Goal: Find contact information: Find contact information

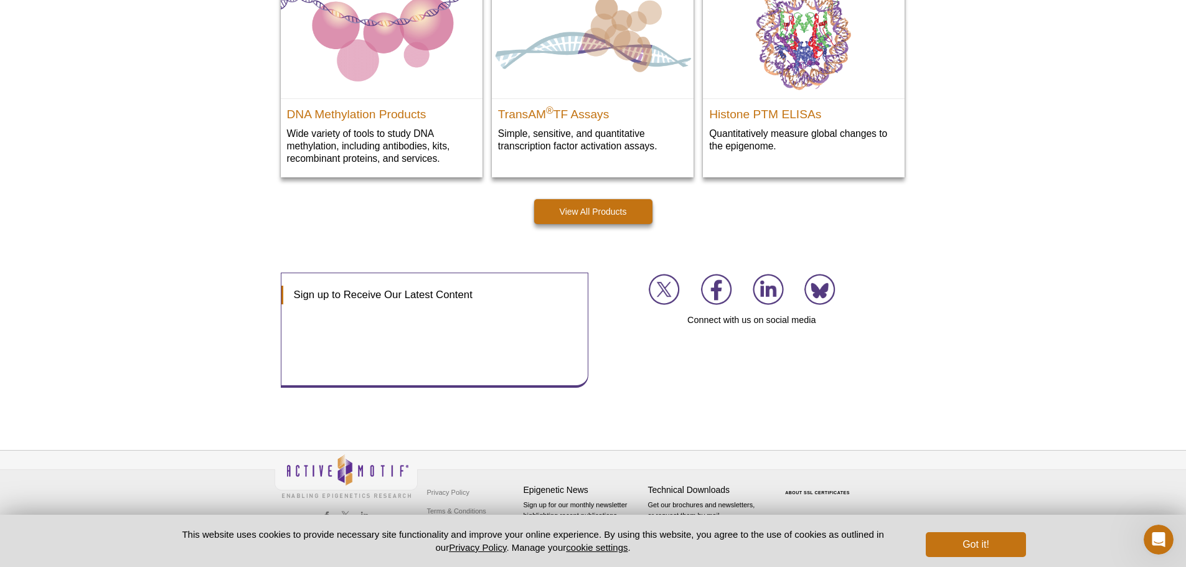
scroll to position [1783, 0]
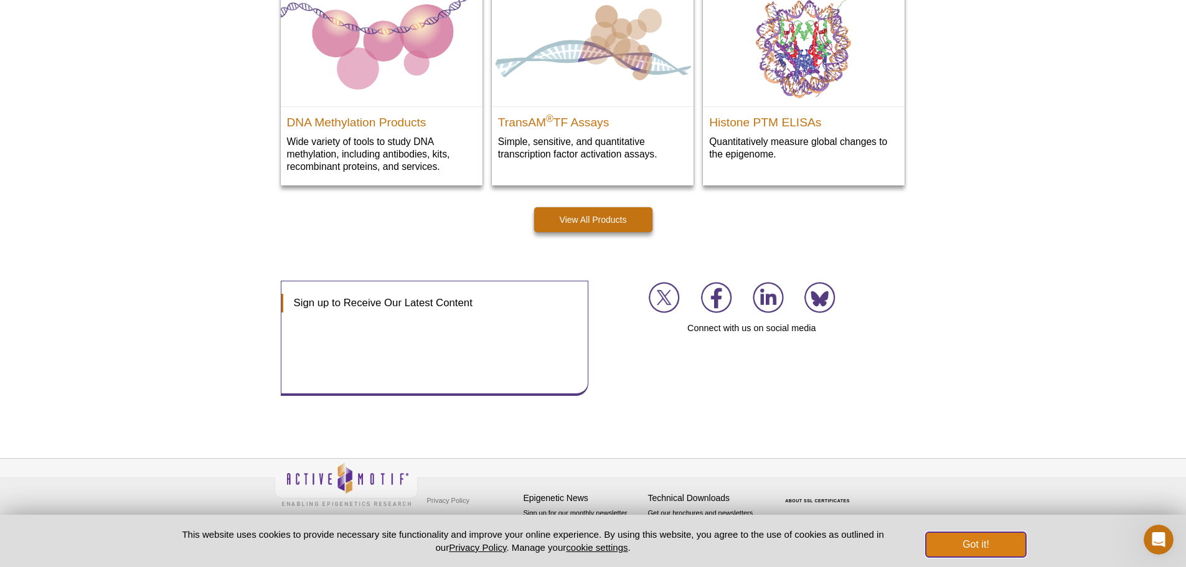
click at [995, 537] on button "Got it!" at bounding box center [976, 544] width 100 height 25
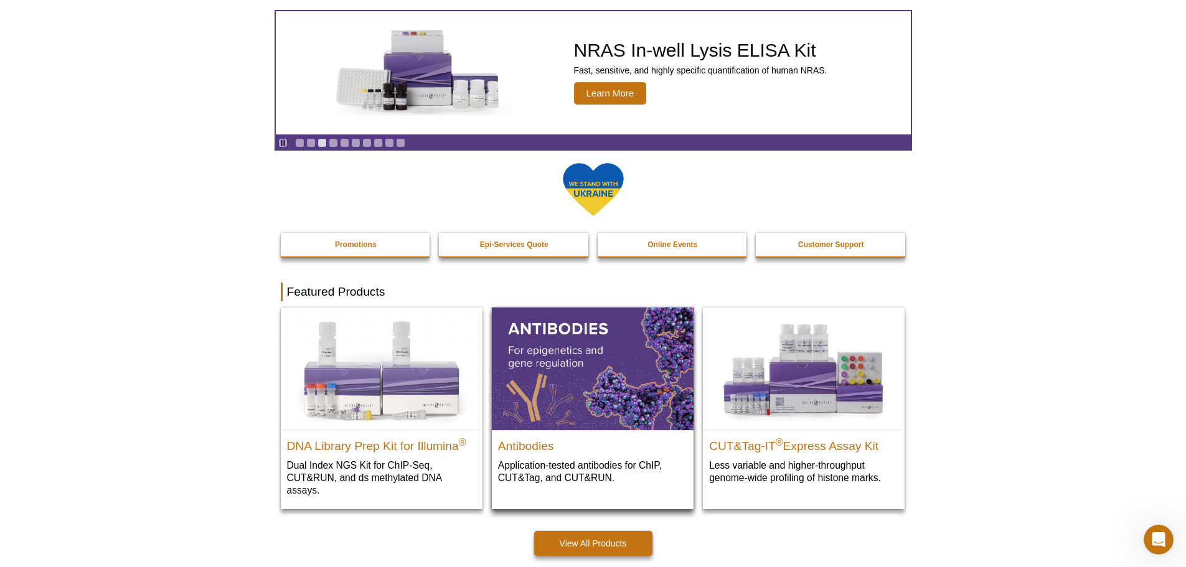
scroll to position [0, 0]
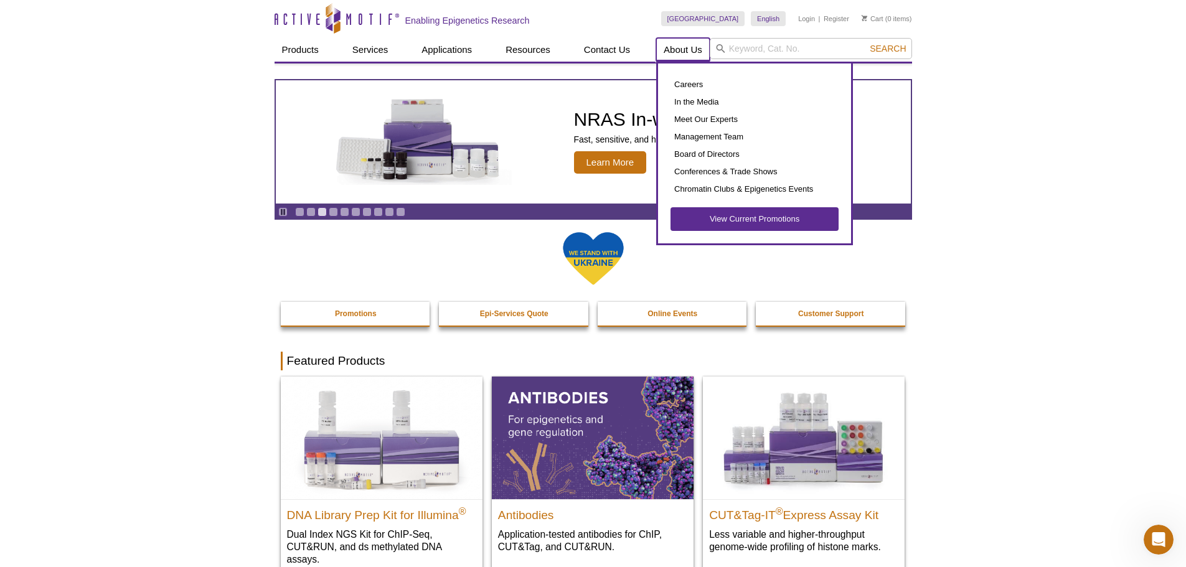
click at [685, 50] on link "About Us" at bounding box center [683, 50] width 54 height 24
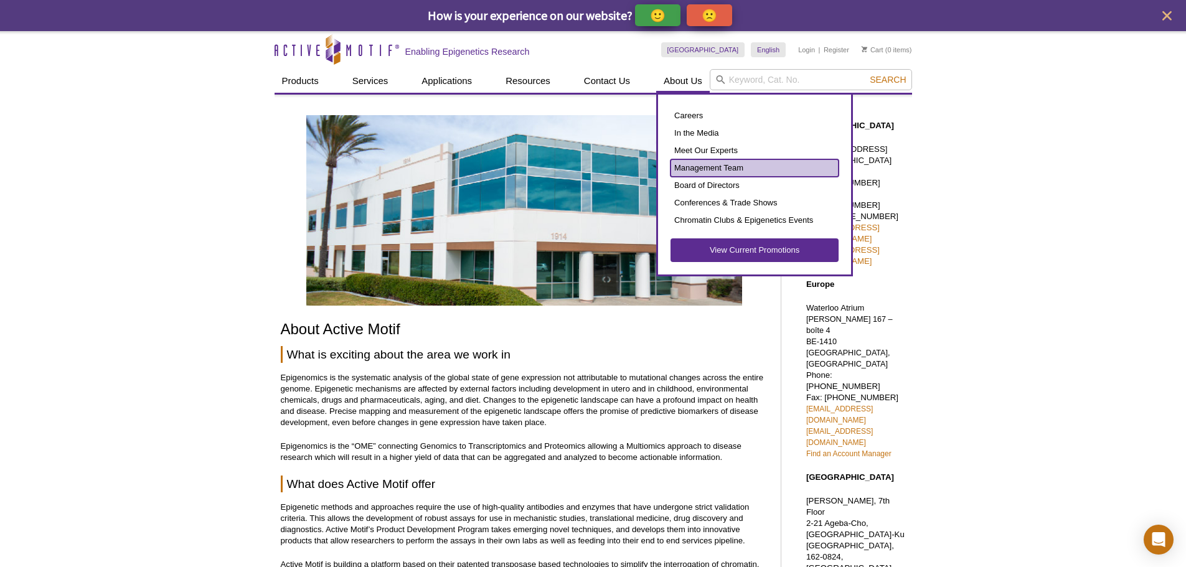
click at [703, 167] on link "Management Team" at bounding box center [754, 167] width 168 height 17
click at [731, 166] on link "Management Team" at bounding box center [754, 167] width 168 height 17
click at [740, 167] on link "Management Team" at bounding box center [754, 167] width 168 height 17
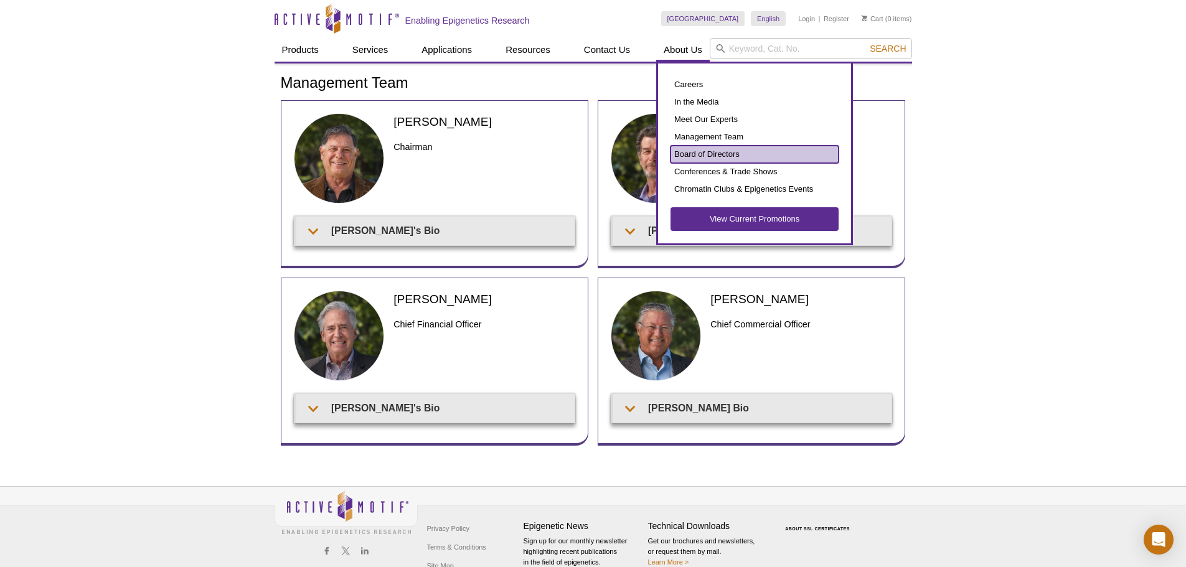
click at [687, 152] on link "Board of Directors" at bounding box center [754, 154] width 168 height 17
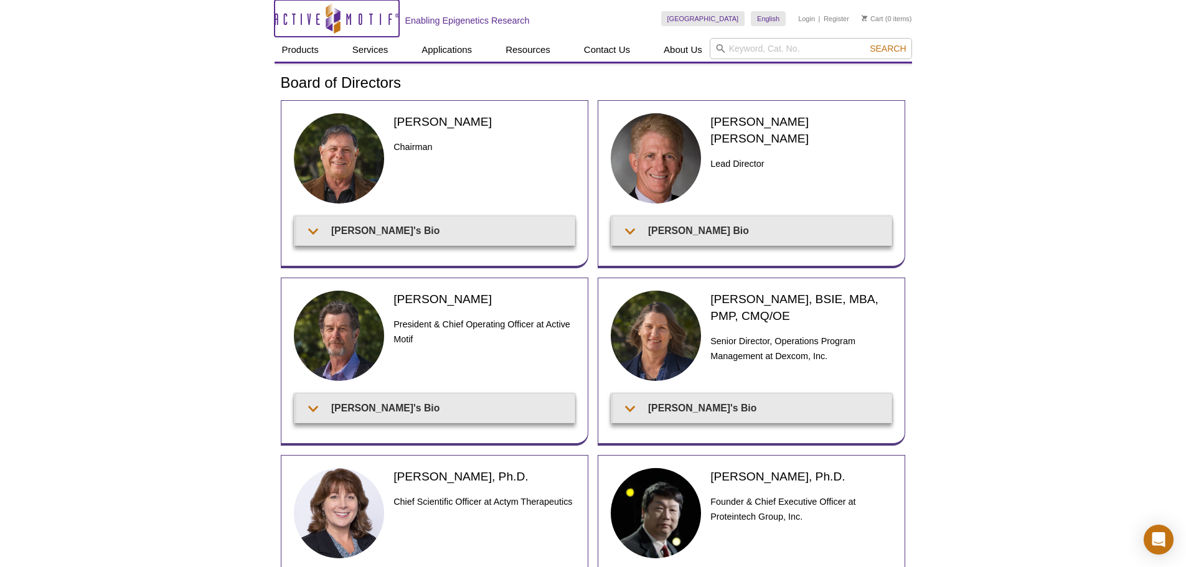
click at [352, 16] on icon "Active Motif Logo" at bounding box center [337, 18] width 125 height 31
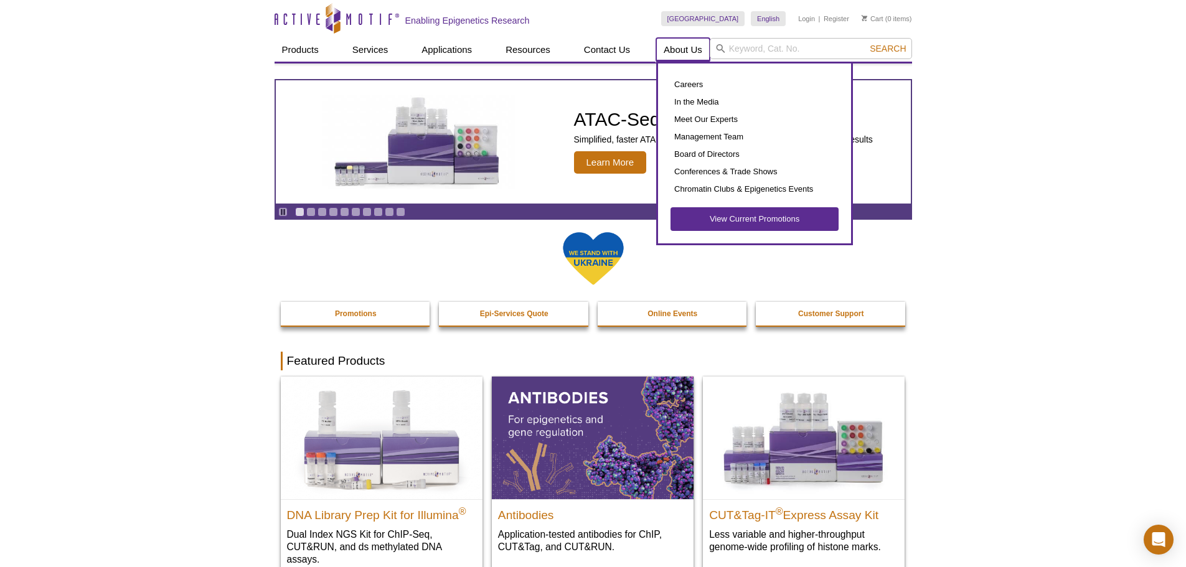
click at [684, 47] on link "About Us" at bounding box center [683, 50] width 54 height 24
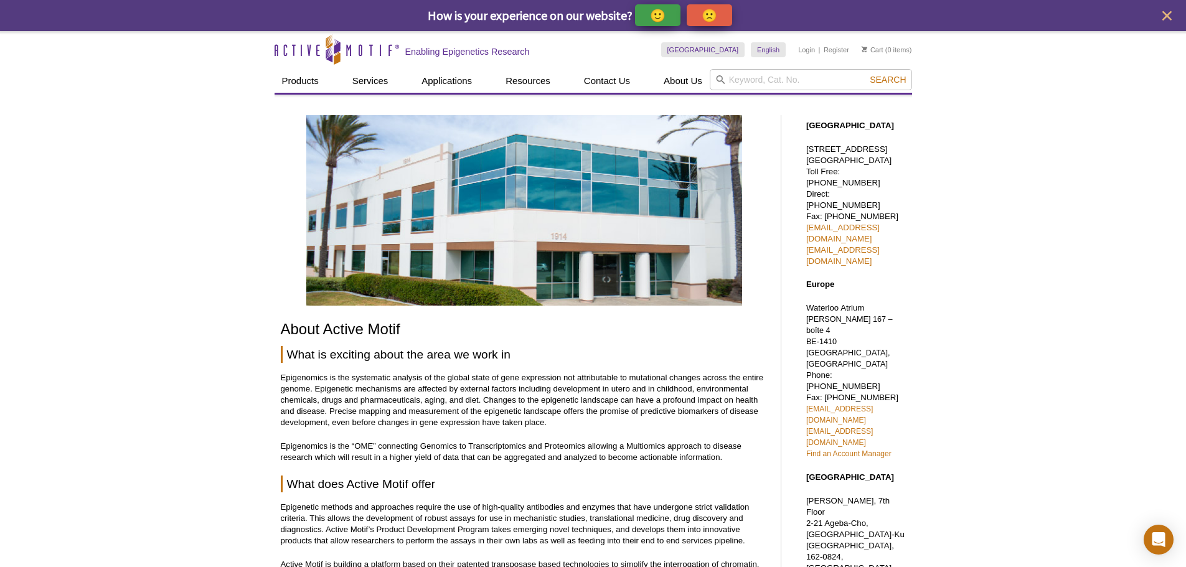
drag, startPoint x: 805, startPoint y: 144, endPoint x: 886, endPoint y: 172, distance: 85.4
copy p "[STREET_ADDRESS]"
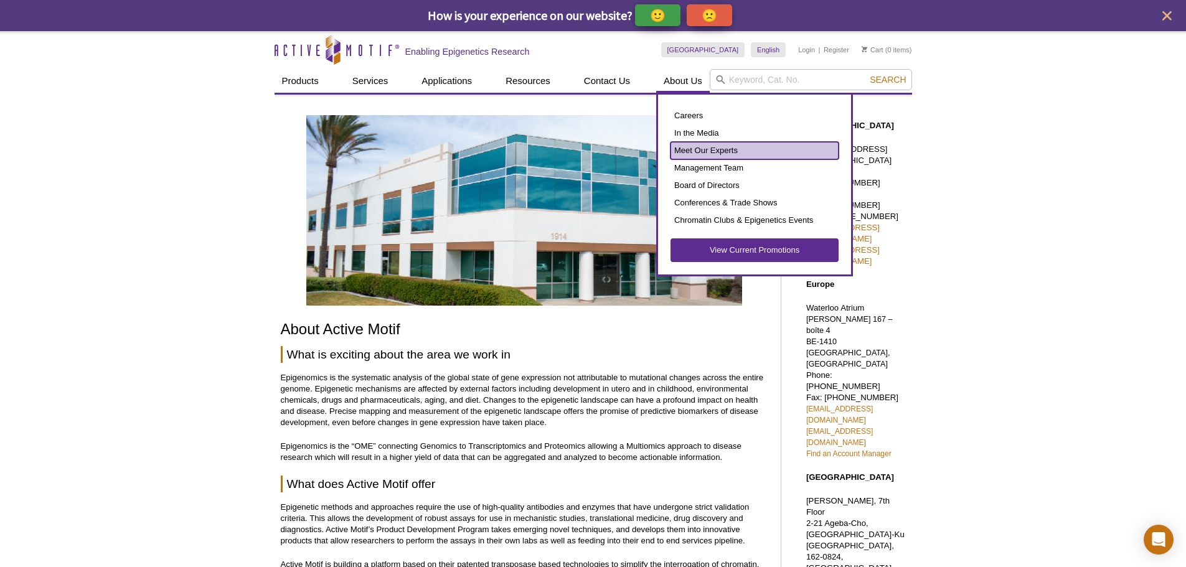
click at [699, 149] on link "Meet Our Experts" at bounding box center [754, 150] width 168 height 17
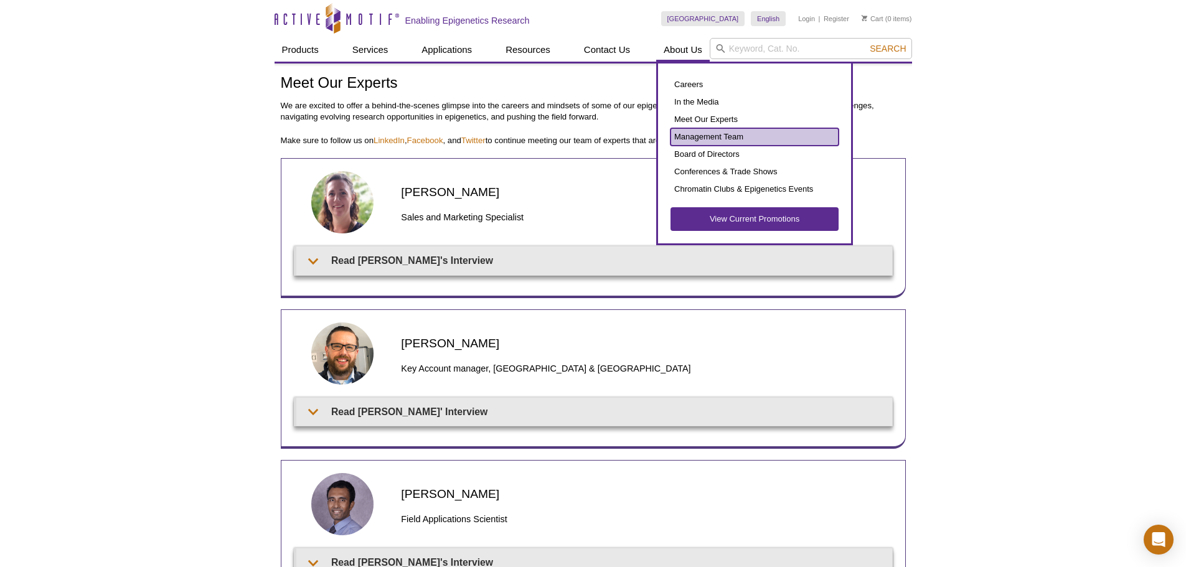
click at [703, 134] on link "Management Team" at bounding box center [754, 136] width 168 height 17
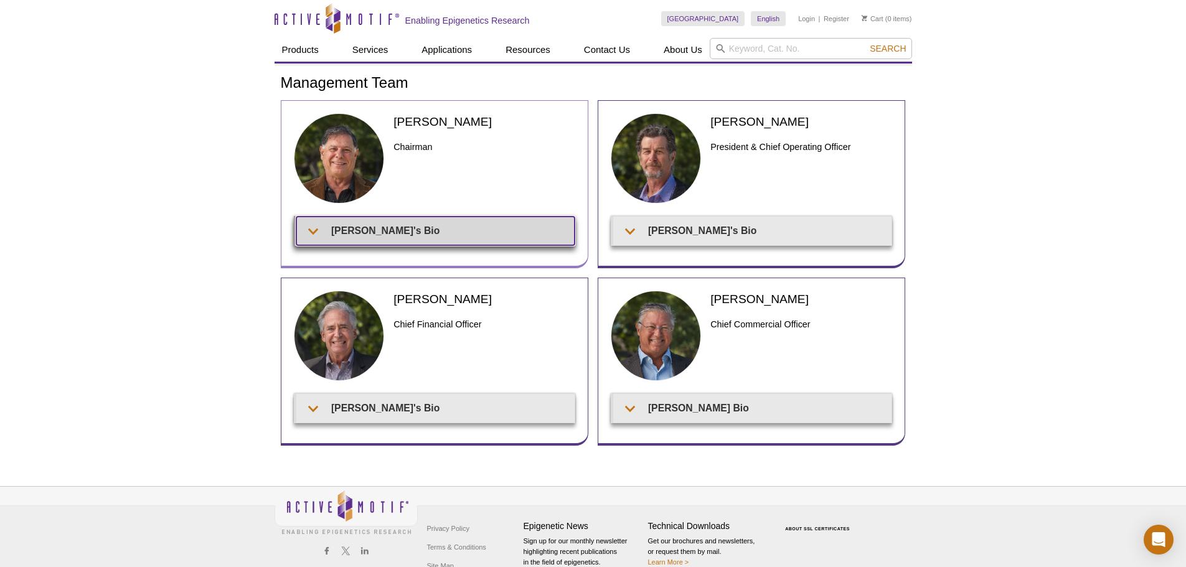
click at [428, 228] on summary "[PERSON_NAME]'s Bio" at bounding box center [435, 231] width 278 height 28
